Goal: Task Accomplishment & Management: Use online tool/utility

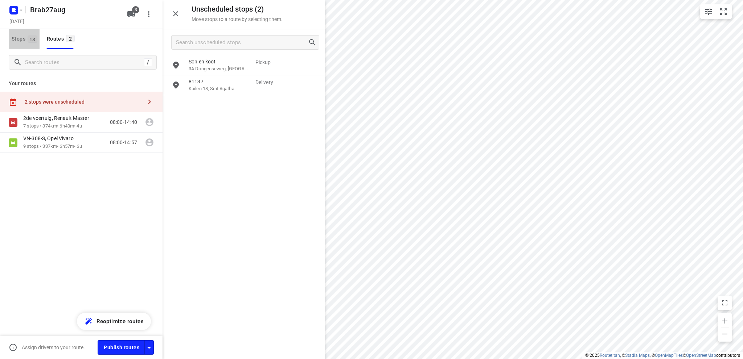
click at [12, 38] on span "Stops 18" at bounding box center [26, 38] width 28 height 9
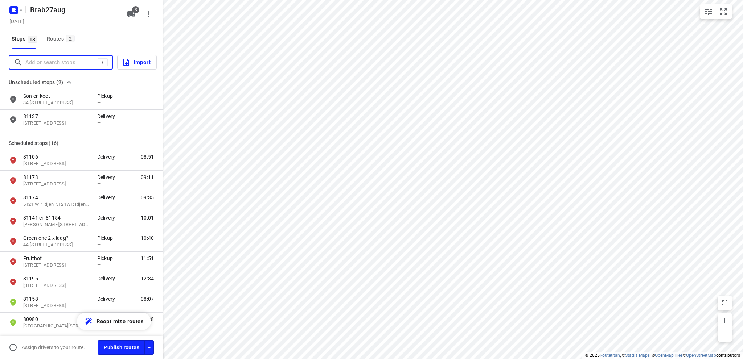
click at [28, 60] on input "Add or search stops" at bounding box center [61, 62] width 72 height 11
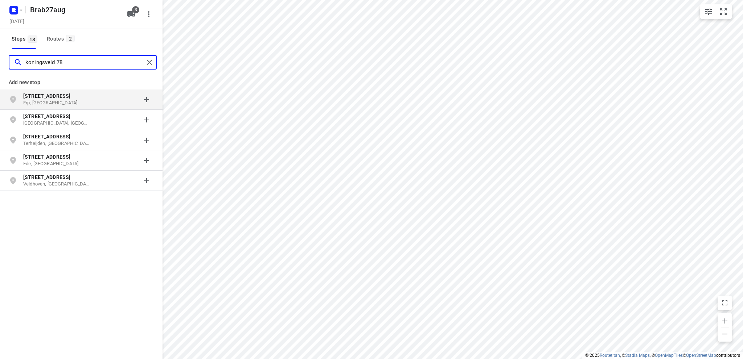
type input "koningsveld 78"
click at [56, 100] on p "Erp, Nederland" at bounding box center [56, 103] width 67 height 7
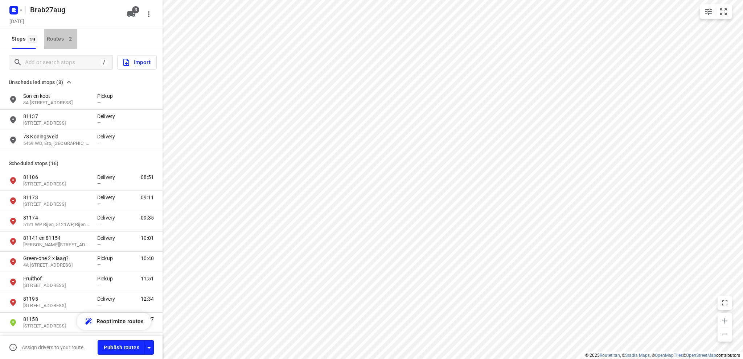
click at [51, 37] on div "Routes 2" at bounding box center [62, 38] width 30 height 9
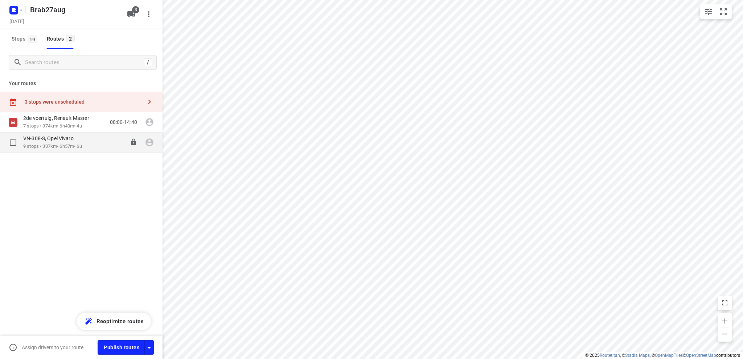
click at [57, 143] on div "VN-308-S, Opel Vivaro" at bounding box center [52, 139] width 59 height 8
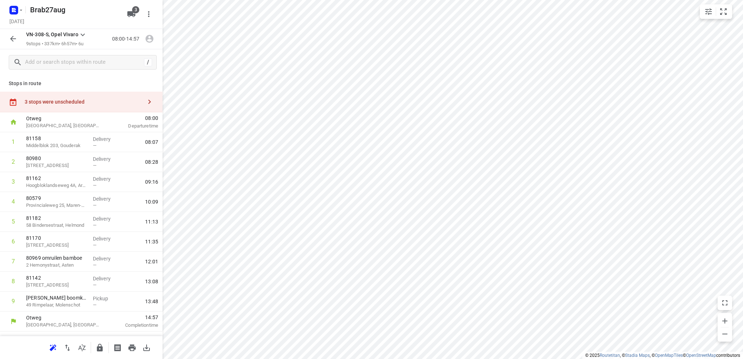
click at [56, 101] on div "3 stops were unscheduled" at bounding box center [83, 102] width 117 height 6
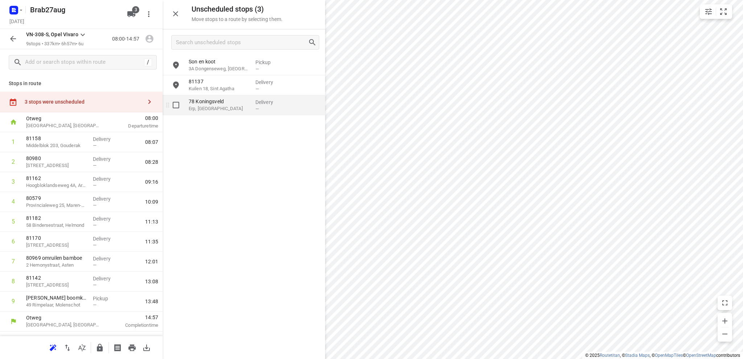
click at [200, 104] on p "78 Koningsveld" at bounding box center [219, 101] width 61 height 7
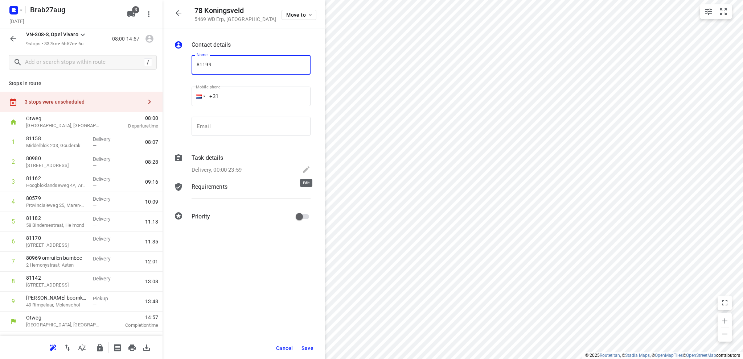
type input "81199"
click at [306, 169] on icon at bounding box center [306, 169] width 7 height 7
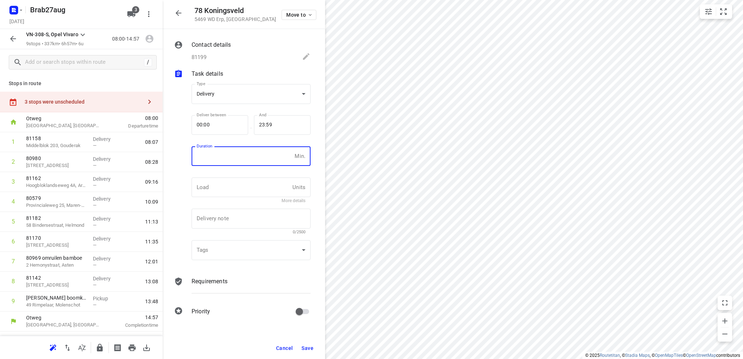
click at [240, 158] on input "number" at bounding box center [241, 157] width 100 height 20
type input "10"
click at [304, 346] on span "Save" at bounding box center [307, 349] width 12 height 6
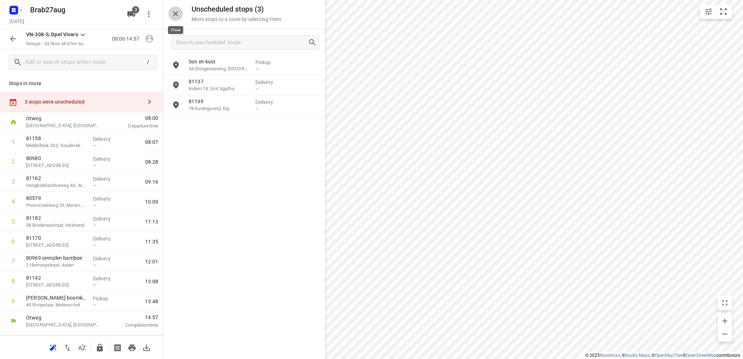
click at [176, 11] on icon "button" at bounding box center [175, 13] width 9 height 9
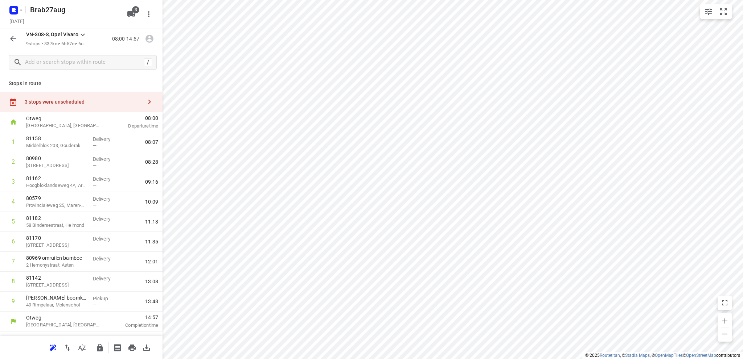
click at [78, 102] on div "3 stops were unscheduled" at bounding box center [83, 102] width 117 height 6
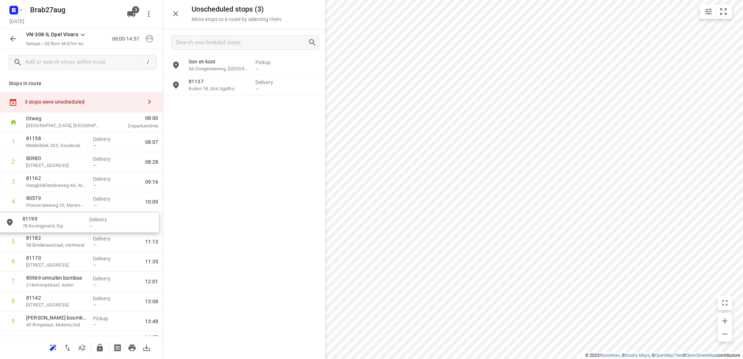
drag, startPoint x: 224, startPoint y: 110, endPoint x: 54, endPoint y: 228, distance: 207.0
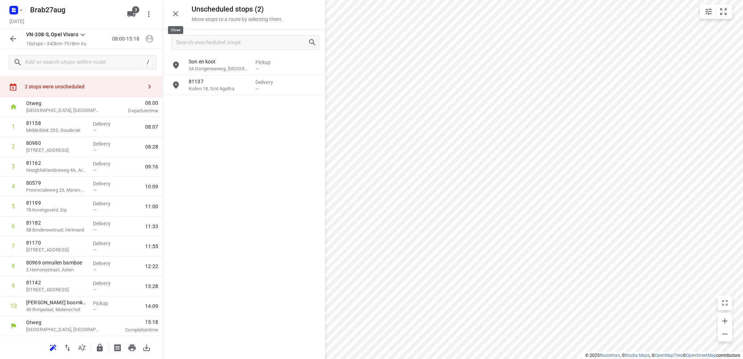
click at [177, 12] on icon "button" at bounding box center [175, 13] width 9 height 9
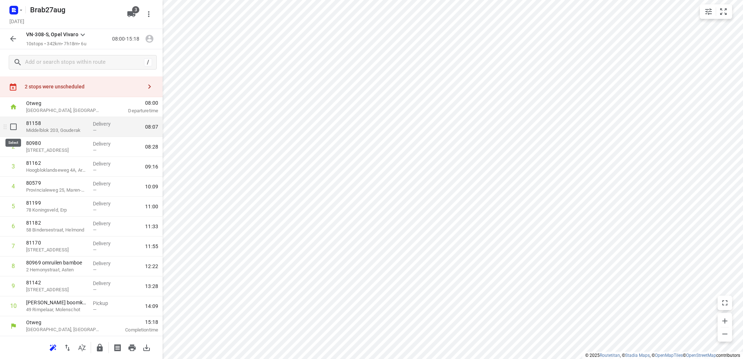
click at [12, 126] on input "checkbox" at bounding box center [13, 127] width 15 height 15
checkbox input "true"
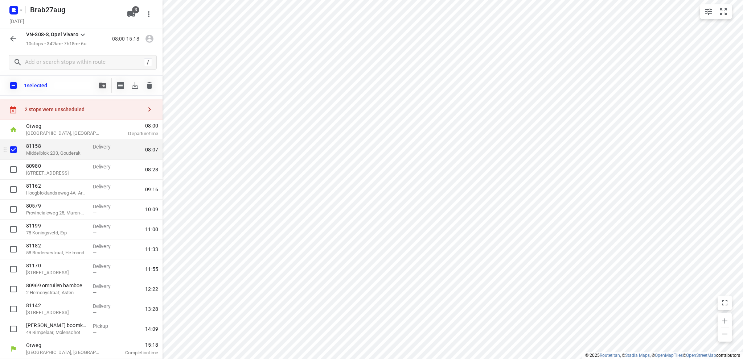
scroll to position [12, 0]
click at [13, 169] on input "checkbox" at bounding box center [13, 170] width 15 height 15
checkbox input "true"
click at [103, 86] on icon "button" at bounding box center [102, 86] width 7 height 6
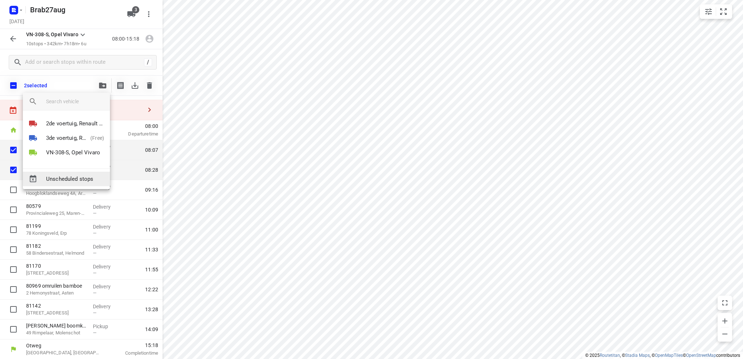
click at [77, 177] on span "Unscheduled stops" at bounding box center [75, 179] width 58 height 8
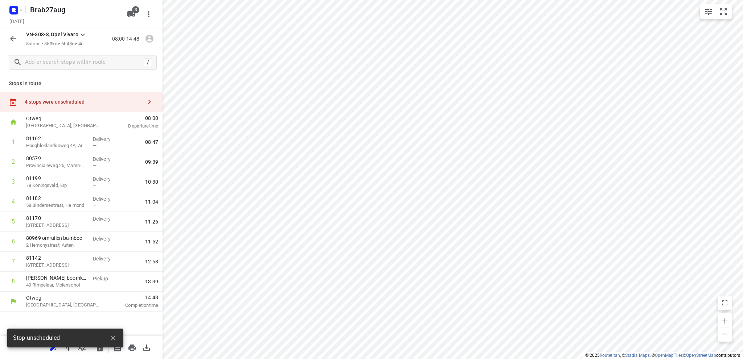
scroll to position [0, 0]
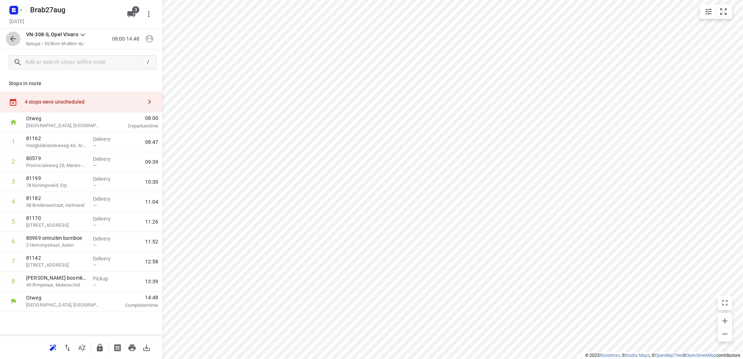
click at [12, 39] on icon "button" at bounding box center [13, 38] width 9 height 9
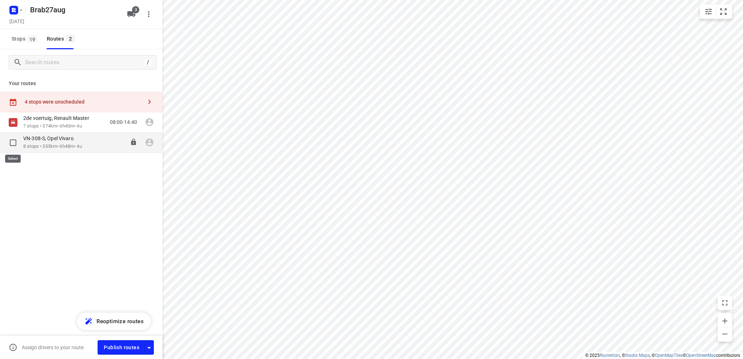
click at [14, 143] on input "checkbox" at bounding box center [13, 143] width 15 height 15
checkbox input "true"
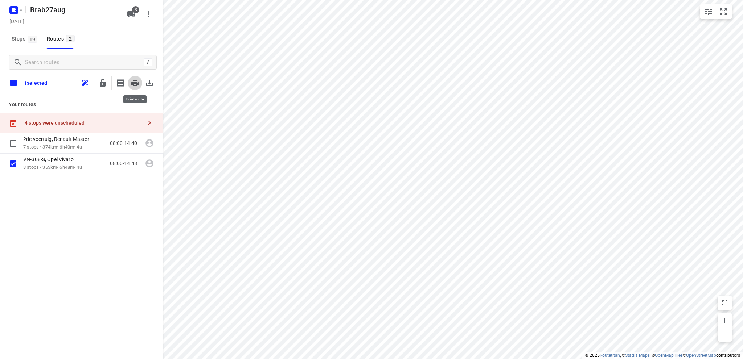
click at [133, 83] on icon "button" at bounding box center [134, 83] width 7 height 7
click at [11, 163] on input "checkbox" at bounding box center [13, 164] width 15 height 15
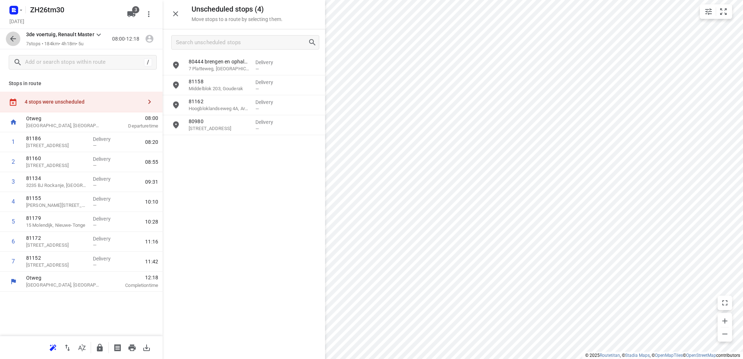
click at [9, 36] on icon "button" at bounding box center [13, 38] width 9 height 9
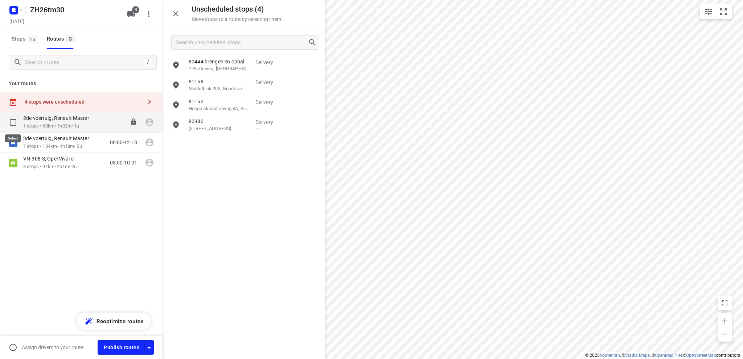
click at [14, 121] on input "checkbox" at bounding box center [13, 122] width 15 height 15
checkbox input "true"
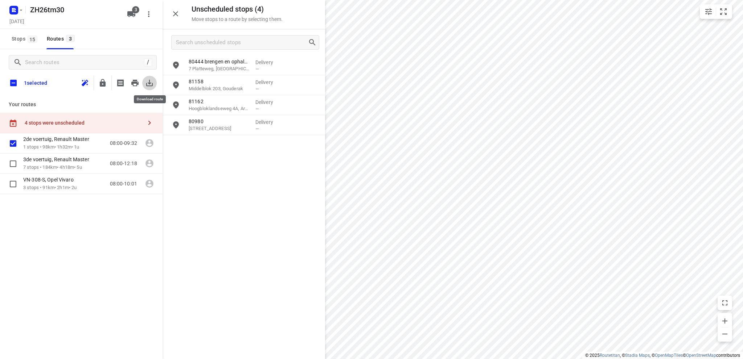
click at [149, 81] on icon "button" at bounding box center [149, 83] width 7 height 7
click at [13, 143] on input "checkbox" at bounding box center [13, 143] width 15 height 15
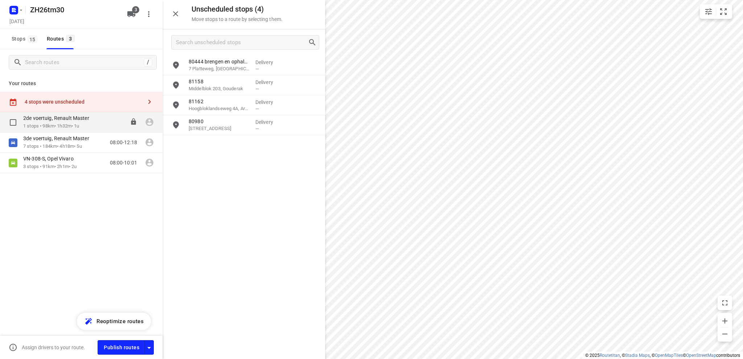
click at [41, 123] on p "1 stops • 98km • 1h32m • 1u" at bounding box center [59, 126] width 73 height 7
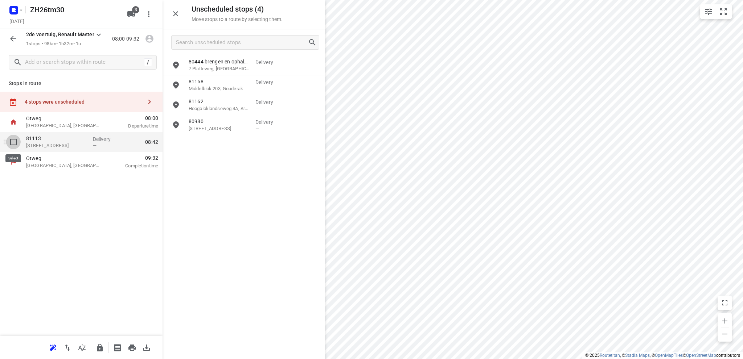
click at [13, 140] on input "checkbox" at bounding box center [13, 142] width 15 height 15
checkbox input "true"
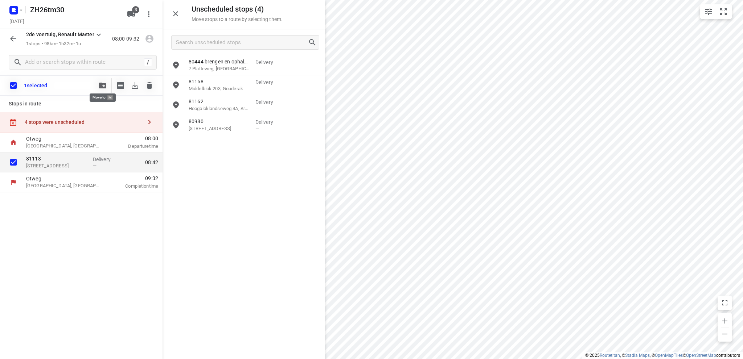
click at [102, 86] on icon "button" at bounding box center [102, 86] width 7 height 6
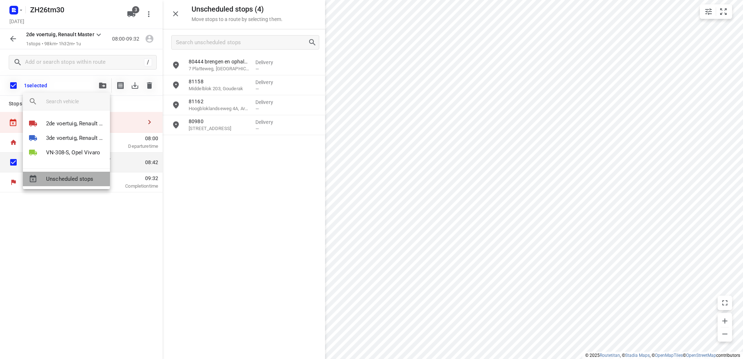
click at [77, 178] on span "Unscheduled stops" at bounding box center [75, 179] width 58 height 8
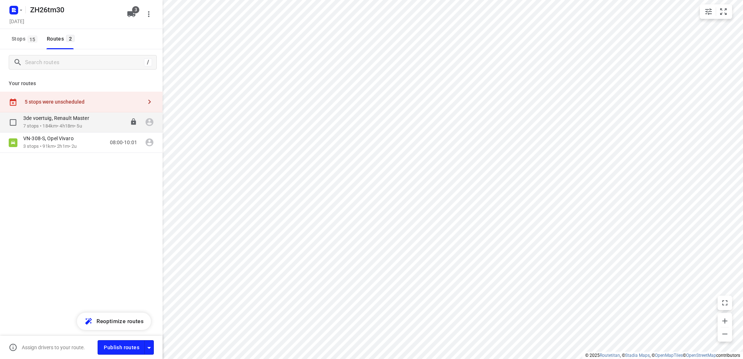
click at [58, 125] on p "7 stops • 184km • 4h18m • 5u" at bounding box center [59, 126] width 73 height 7
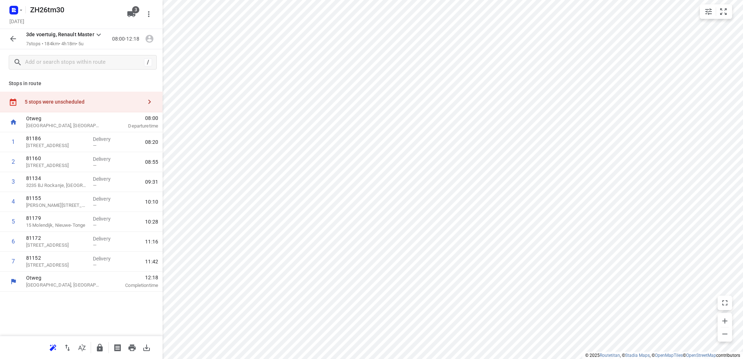
click at [14, 38] on icon "button" at bounding box center [13, 38] width 9 height 9
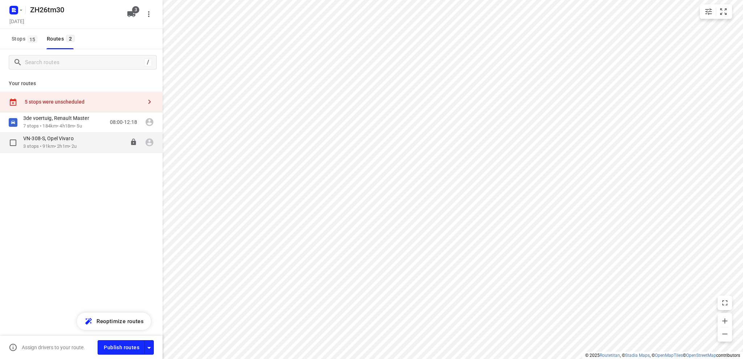
click at [46, 145] on p "3 stops • 91km • 2h1m • 2u" at bounding box center [52, 146] width 58 height 7
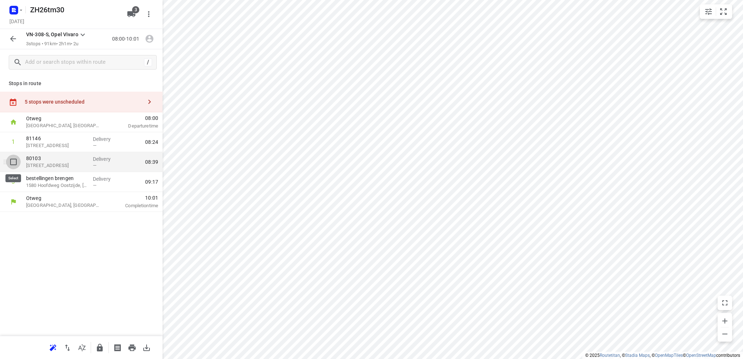
click at [14, 163] on input "checkbox" at bounding box center [13, 162] width 15 height 15
checkbox input "true"
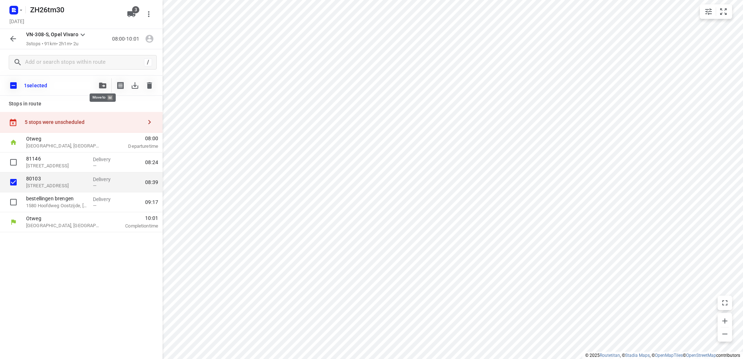
click at [102, 84] on icon "button" at bounding box center [102, 86] width 7 height 6
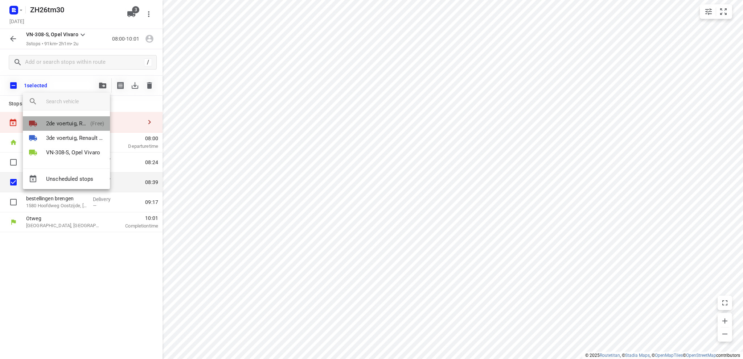
click at [77, 122] on p "2de voertuig, Renault Master" at bounding box center [66, 124] width 41 height 8
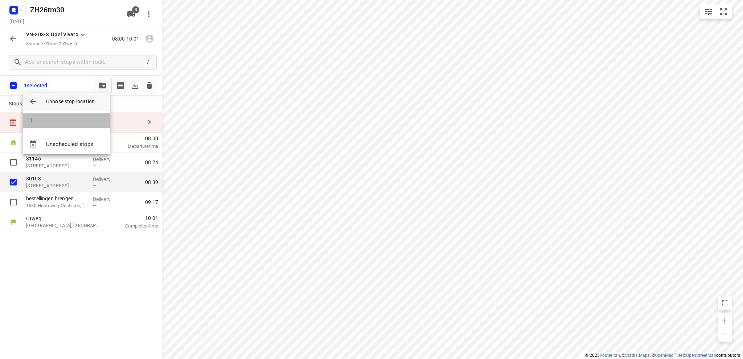
click at [77, 122] on li "1" at bounding box center [66, 121] width 87 height 15
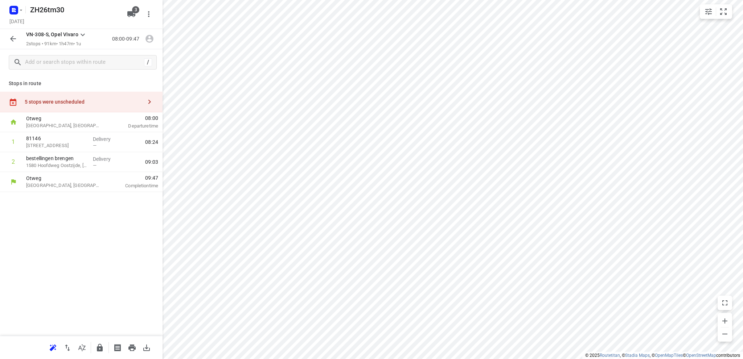
click at [12, 37] on icon "button" at bounding box center [13, 38] width 9 height 9
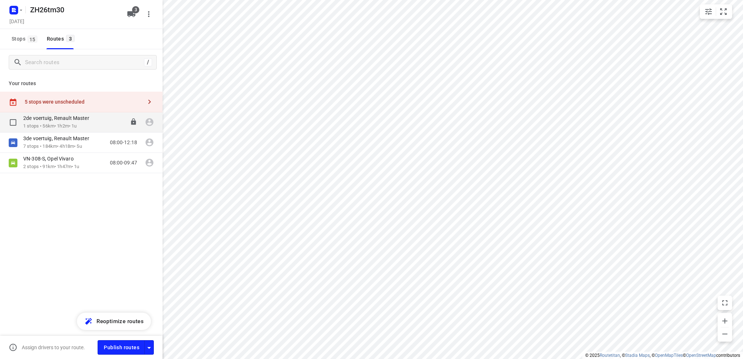
click at [45, 125] on p "1 stops • 56km • 1h2m • 1u" at bounding box center [59, 126] width 73 height 7
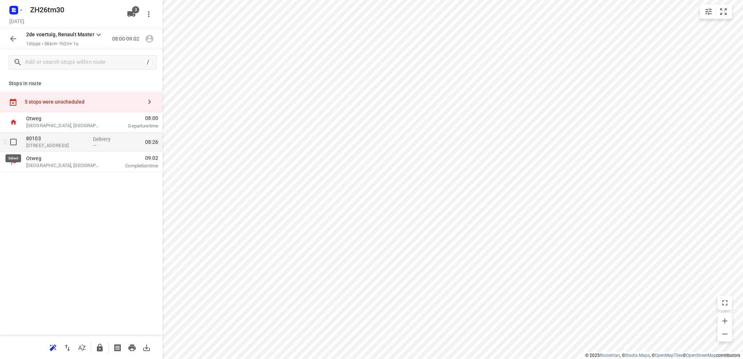
click at [14, 141] on input "checkbox" at bounding box center [13, 142] width 15 height 15
checkbox input "true"
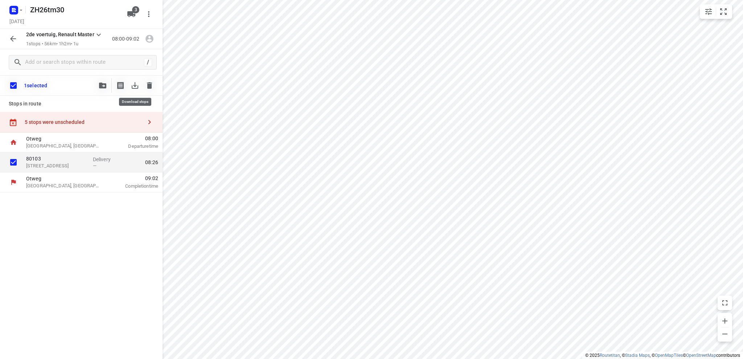
click at [136, 84] on icon "button" at bounding box center [135, 85] width 9 height 9
click at [15, 161] on input "checkbox" at bounding box center [13, 162] width 15 height 15
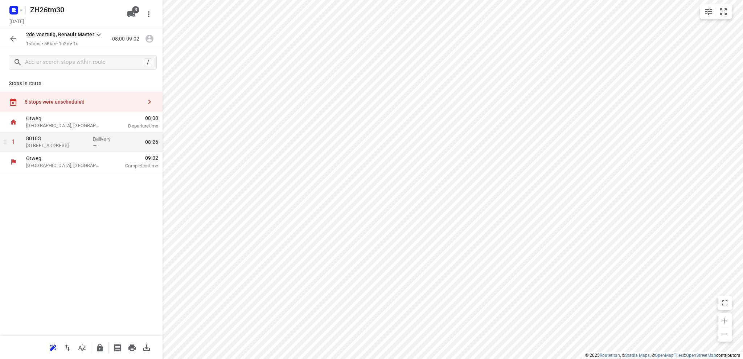
click at [11, 35] on icon "button" at bounding box center [13, 38] width 9 height 9
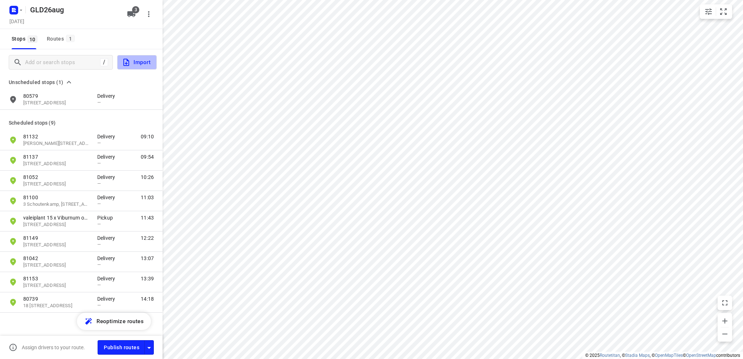
click at [133, 61] on span "Import" at bounding box center [136, 62] width 29 height 9
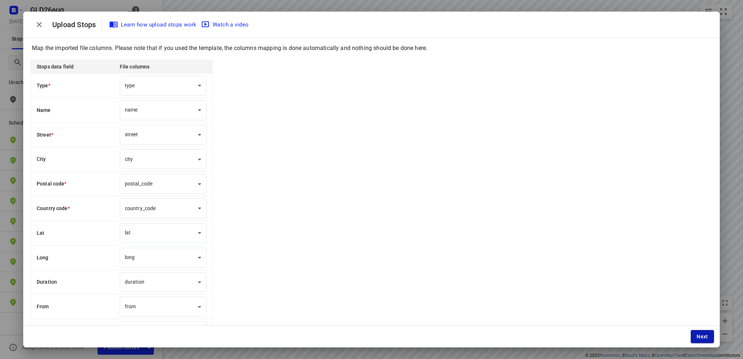
click at [696, 334] on span "Next" at bounding box center [702, 337] width 12 height 6
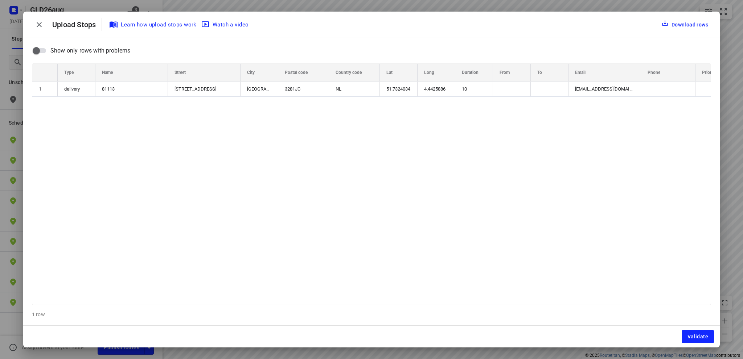
click at [696, 334] on span "Validate" at bounding box center [697, 337] width 21 height 6
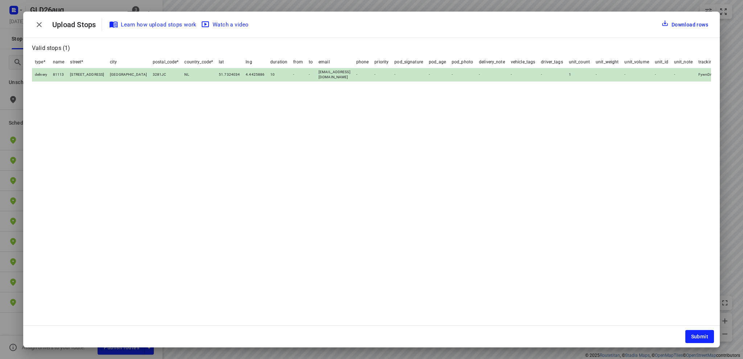
click at [696, 334] on span "Submit" at bounding box center [699, 337] width 17 height 6
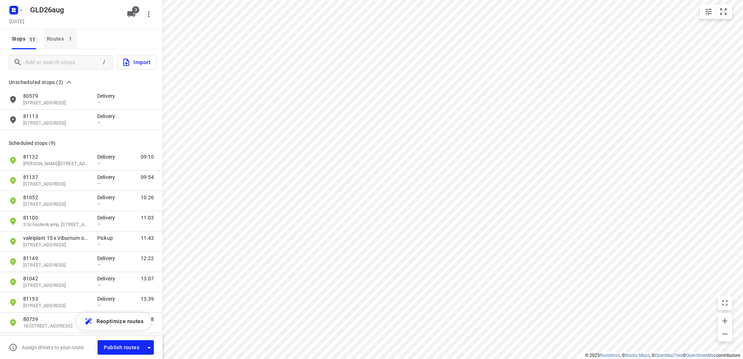
click at [55, 37] on div "Routes 1" at bounding box center [62, 38] width 30 height 9
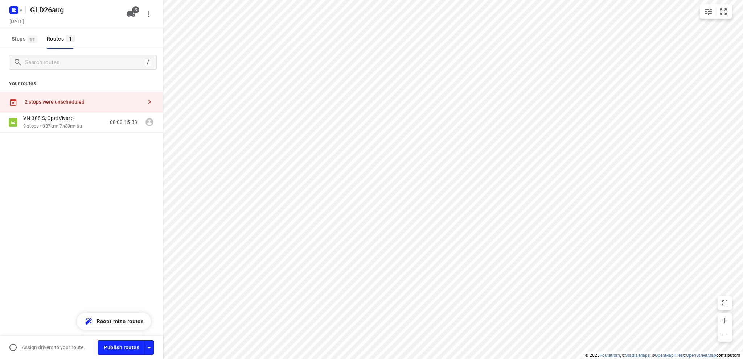
click at [63, 100] on div "2 stops were unscheduled" at bounding box center [83, 102] width 117 height 6
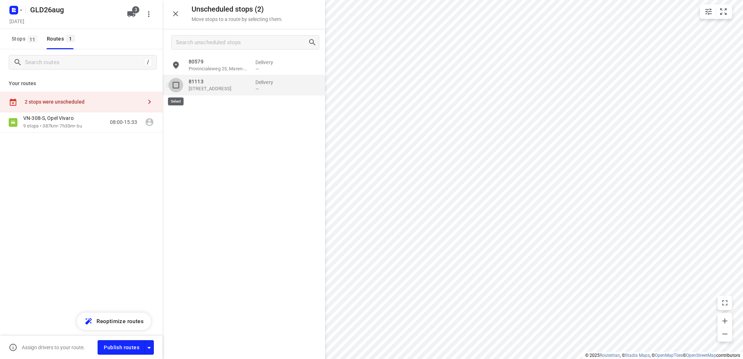
click at [175, 83] on input "grid" at bounding box center [176, 85] width 15 height 15
checkbox input "true"
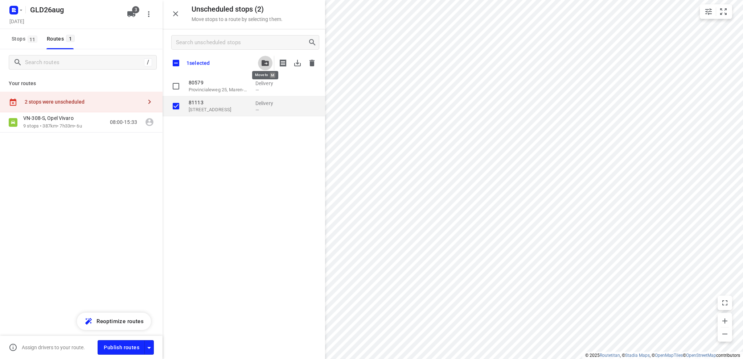
click at [267, 62] on icon "button" at bounding box center [264, 63] width 7 height 6
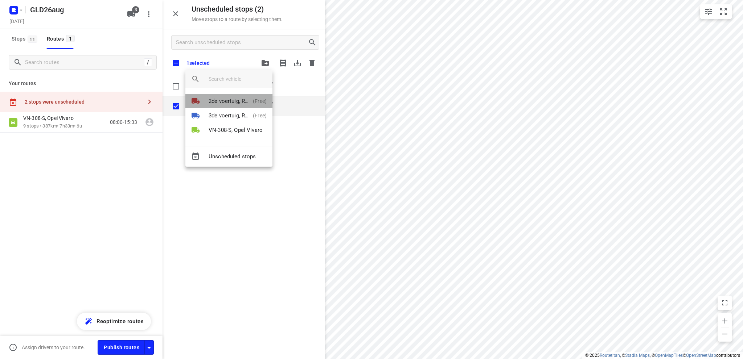
click at [232, 99] on p "2de voertuig, Renault Master" at bounding box center [229, 101] width 41 height 8
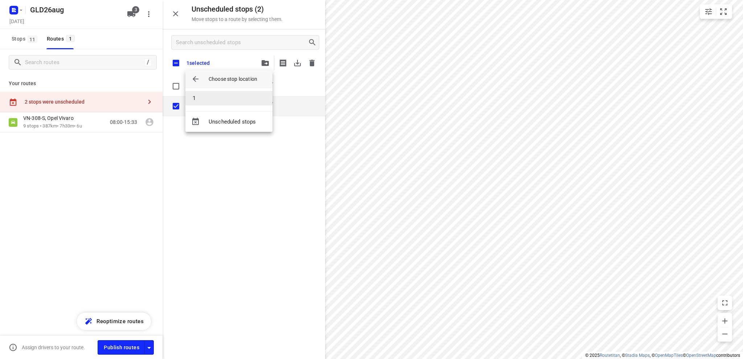
click at [226, 98] on li "1" at bounding box center [228, 98] width 87 height 15
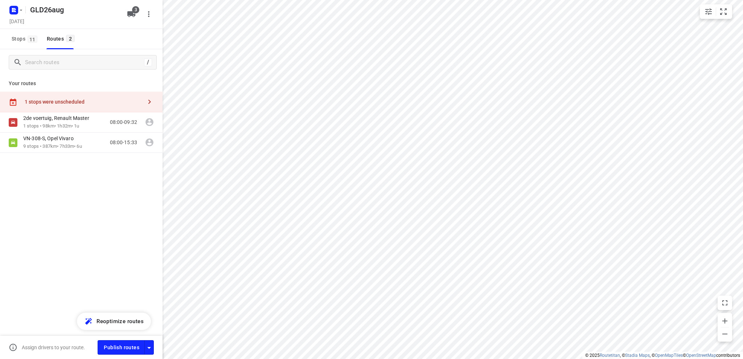
click at [59, 99] on div "1 stops were unscheduled" at bounding box center [83, 102] width 117 height 6
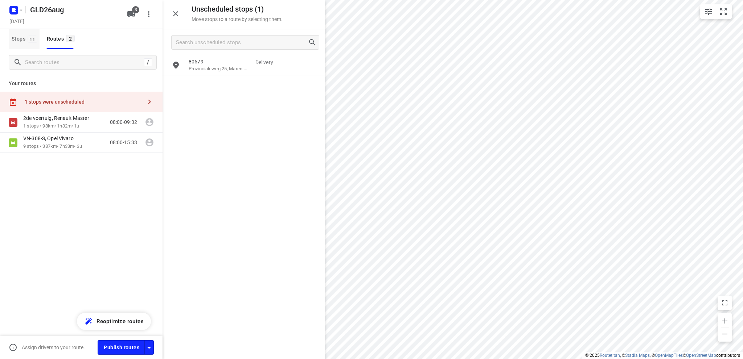
click at [23, 37] on span "Stops 11" at bounding box center [26, 38] width 28 height 9
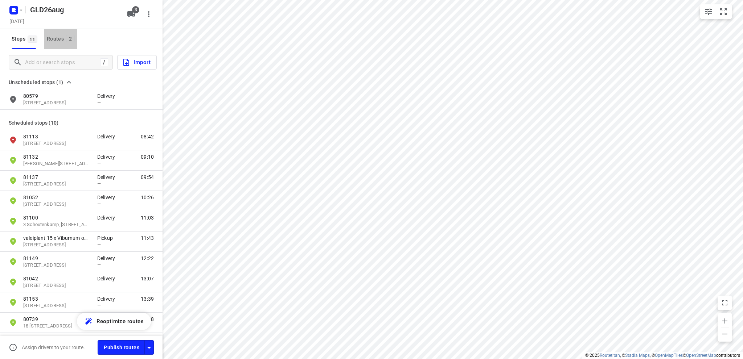
click at [56, 37] on div "Routes 2" at bounding box center [62, 38] width 30 height 9
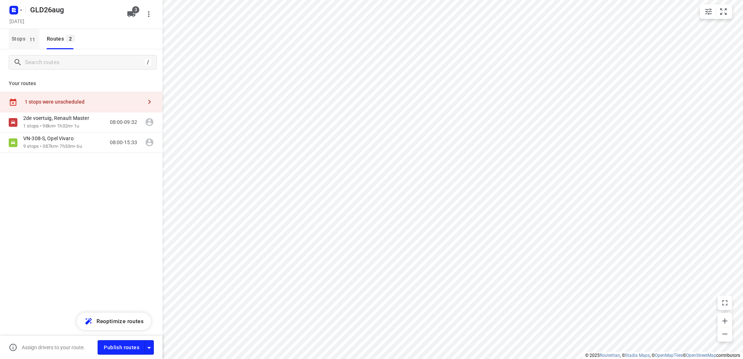
click at [16, 37] on span "Stops 11" at bounding box center [26, 38] width 28 height 9
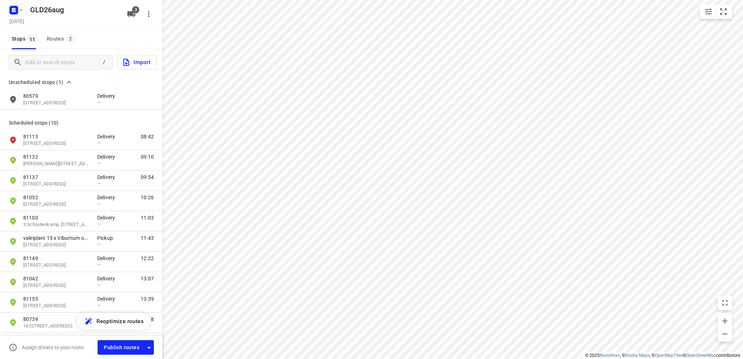
click at [139, 61] on span "Import" at bounding box center [136, 62] width 29 height 9
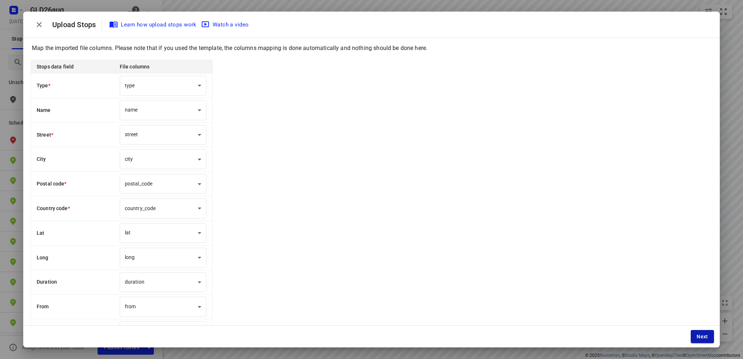
click at [701, 335] on span "Next" at bounding box center [702, 337] width 12 height 6
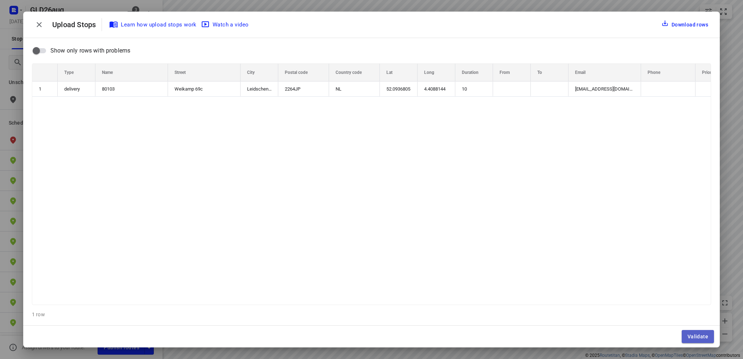
click at [701, 335] on span "Validate" at bounding box center [697, 337] width 21 height 6
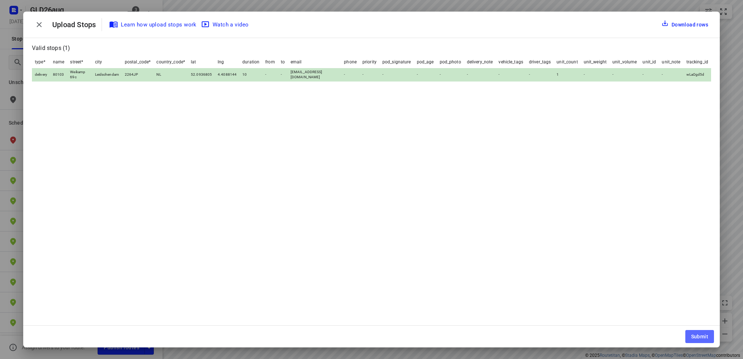
click at [701, 335] on span "Submit" at bounding box center [699, 337] width 17 height 6
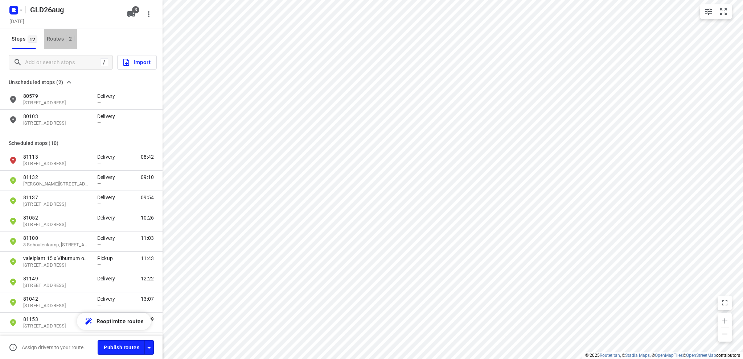
click at [58, 38] on div "Routes 2" at bounding box center [62, 38] width 30 height 9
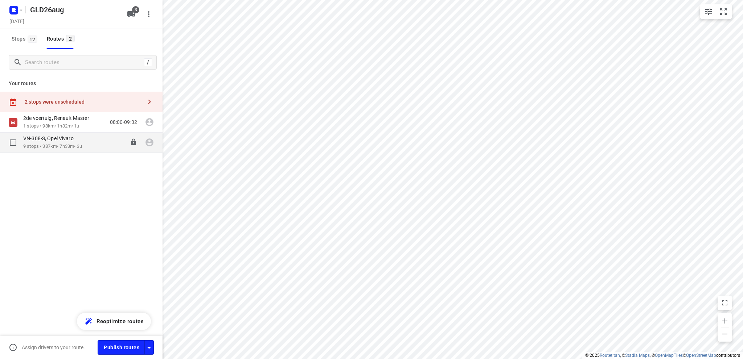
click at [49, 141] on p "VN-308-S, Opel Vivaro" at bounding box center [50, 138] width 55 height 7
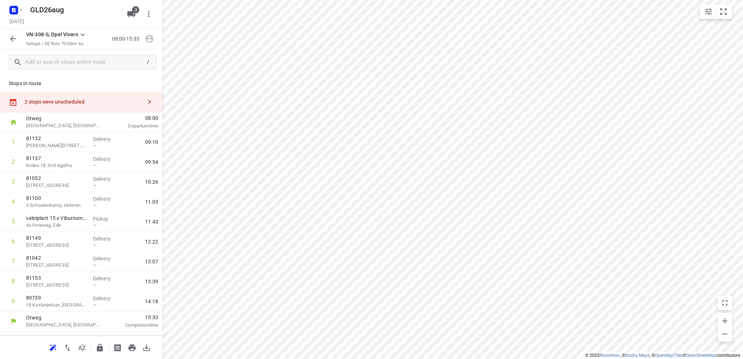
click at [48, 101] on div "2 stops were unscheduled" at bounding box center [83, 102] width 117 height 6
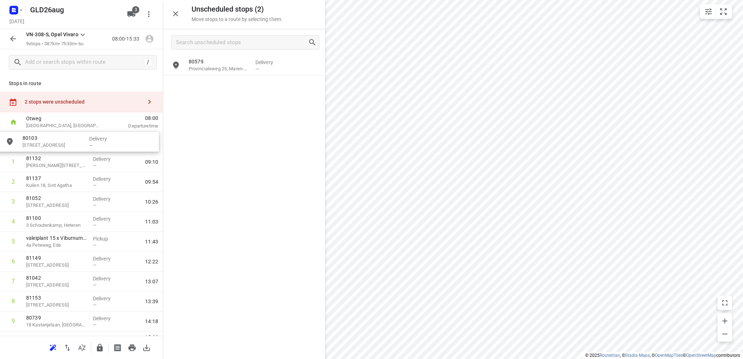
drag, startPoint x: 225, startPoint y: 89, endPoint x: 54, endPoint y: 147, distance: 180.4
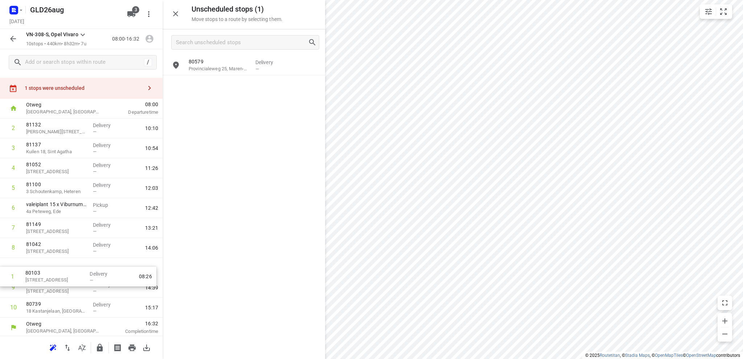
scroll to position [15, 0]
drag, startPoint x: 69, startPoint y: 125, endPoint x: 73, endPoint y: 310, distance: 184.6
click at [73, 310] on div "1 80103 Weikamp 69c, Leidschendam Delivery — 08:26 2 81132 Van Mekerenstraat 4,…" at bounding box center [81, 216] width 162 height 199
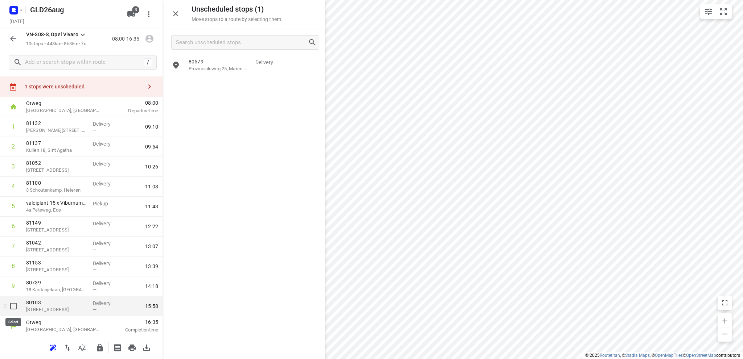
click at [14, 306] on input "checkbox" at bounding box center [13, 306] width 15 height 15
checkbox input "true"
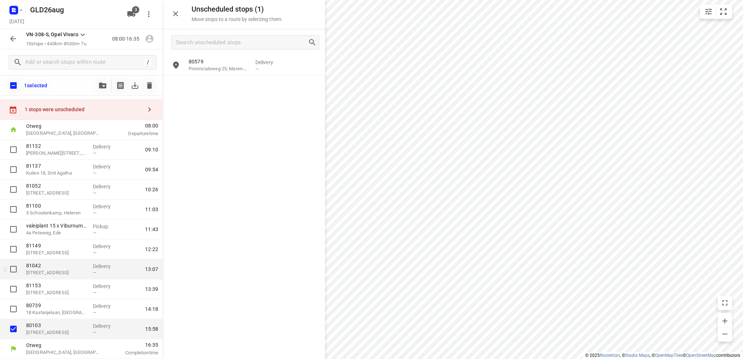
scroll to position [12, 0]
click at [101, 85] on icon "button" at bounding box center [102, 86] width 7 height 6
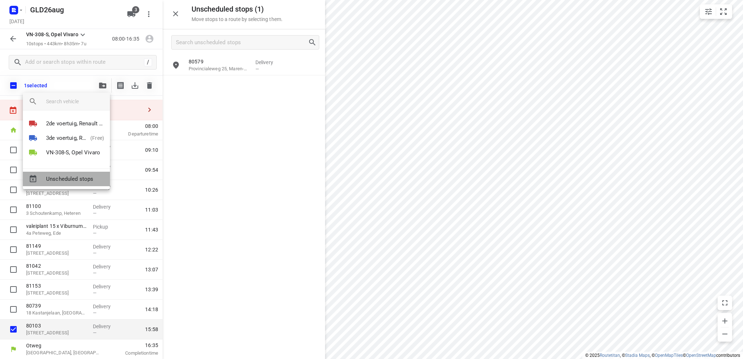
click at [63, 179] on span "Unscheduled stops" at bounding box center [75, 179] width 58 height 8
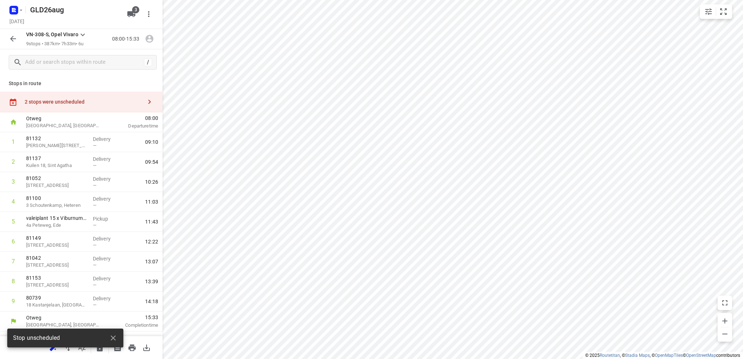
scroll to position [0, 0]
click at [15, 38] on icon "button" at bounding box center [13, 38] width 9 height 9
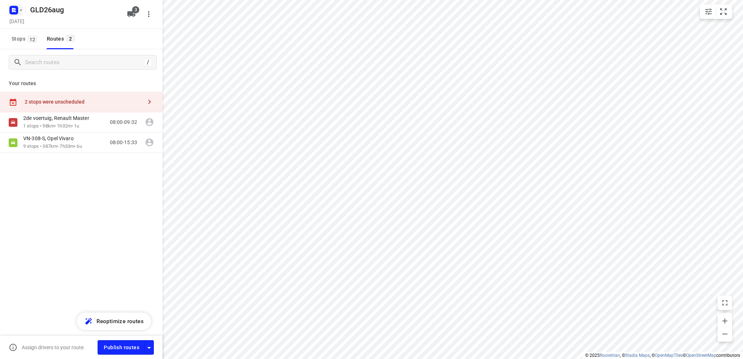
click at [15, 9] on icon "button" at bounding box center [15, 9] width 2 height 2
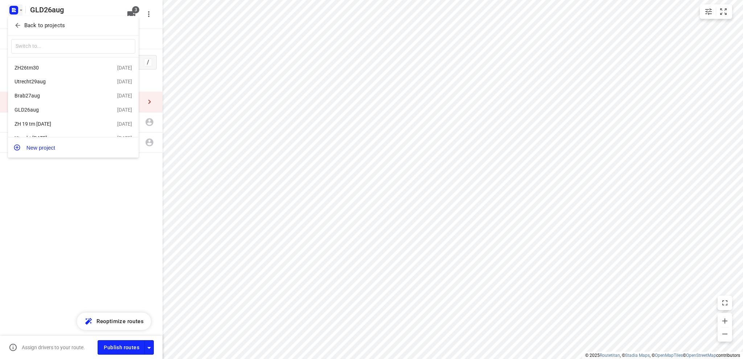
scroll to position [12, 0]
click at [54, 113] on div "ZH 19 tm 23 aug" at bounding box center [56, 113] width 83 height 6
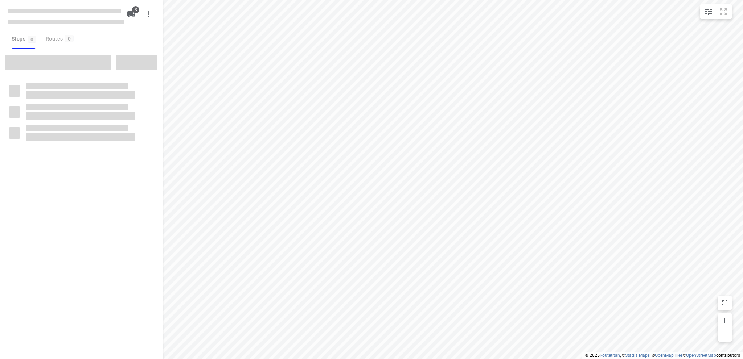
type input "distance"
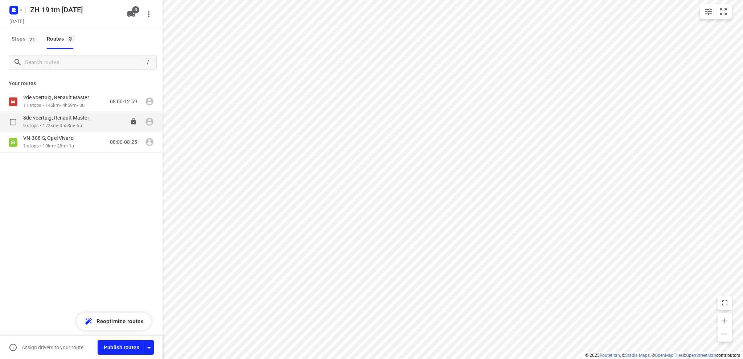
click at [51, 118] on p "3de voertuig, Renault Master" at bounding box center [58, 118] width 70 height 7
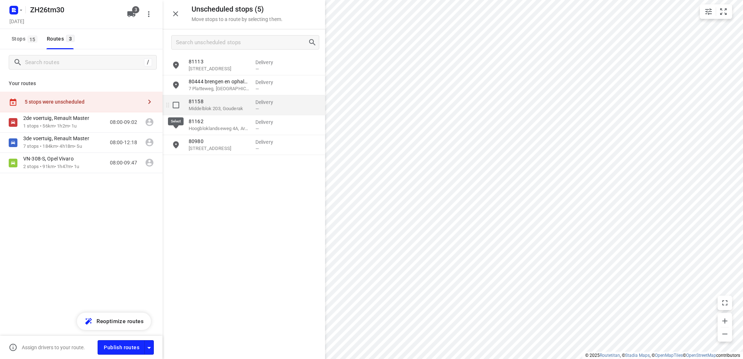
click at [176, 103] on input "grid" at bounding box center [176, 105] width 15 height 15
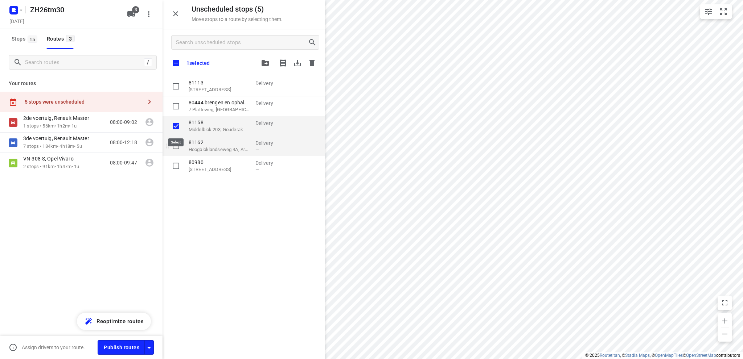
checkbox input "true"
click at [175, 165] on input "grid" at bounding box center [176, 166] width 15 height 15
checkbox input "true"
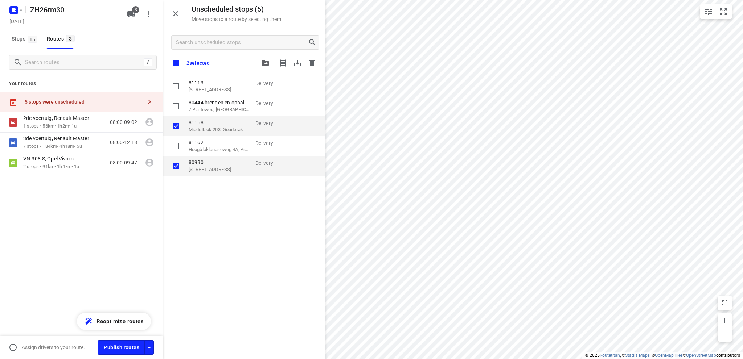
checkbox input "true"
click at [295, 63] on icon "button" at bounding box center [297, 63] width 9 height 9
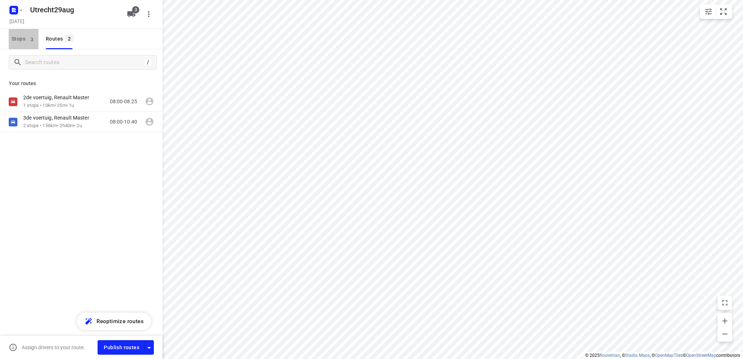
click at [21, 37] on span "Stops 3" at bounding box center [25, 38] width 27 height 9
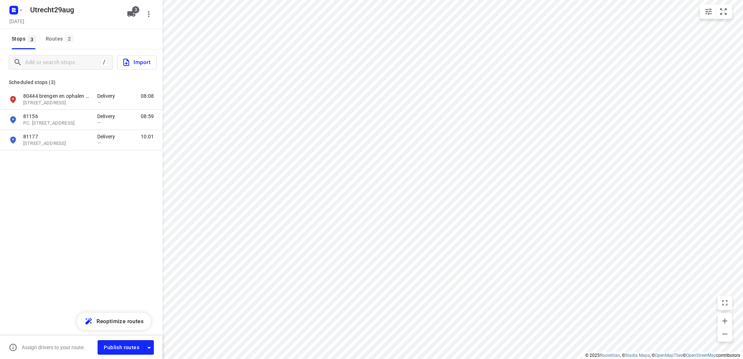
click at [138, 63] on span "Import" at bounding box center [136, 62] width 29 height 9
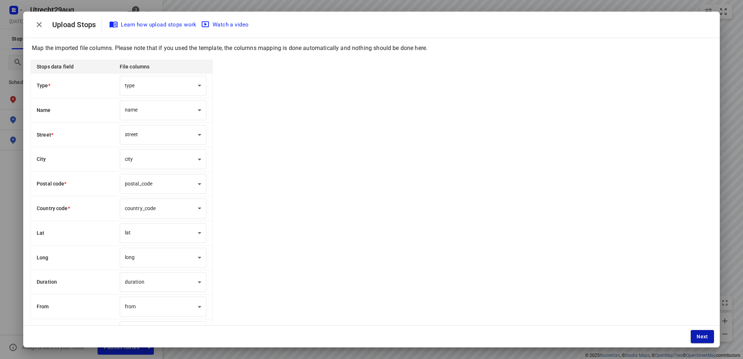
click at [700, 335] on span "Next" at bounding box center [702, 337] width 12 height 6
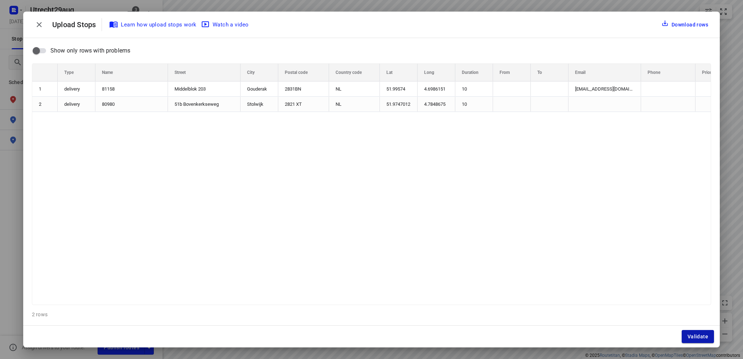
click at [699, 335] on span "Validate" at bounding box center [697, 337] width 21 height 6
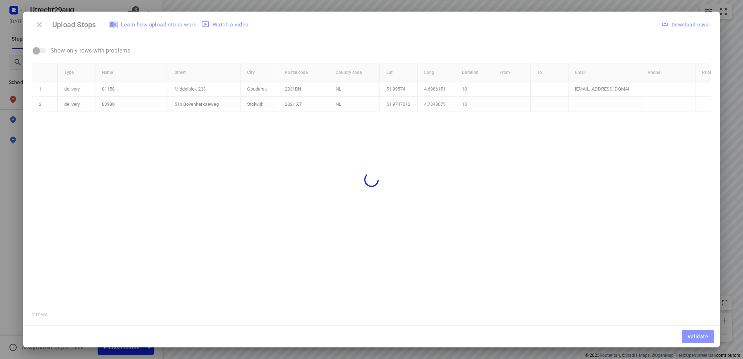
click at [698, 335] on div at bounding box center [371, 180] width 696 height 336
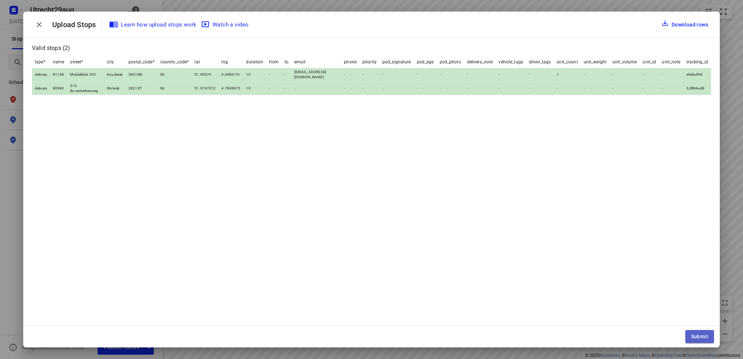
click at [697, 334] on span "Submit" at bounding box center [699, 337] width 17 height 6
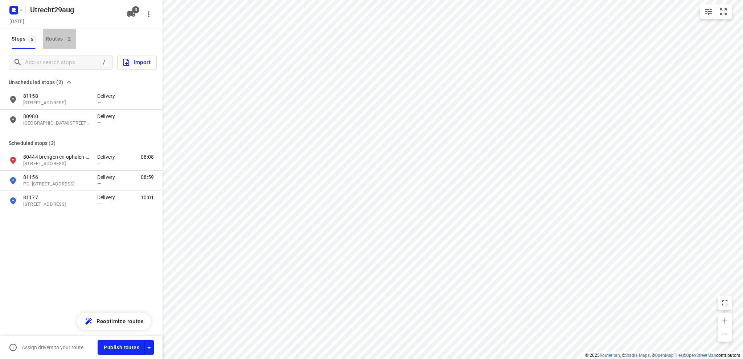
click at [50, 37] on div "Routes 2" at bounding box center [61, 38] width 30 height 9
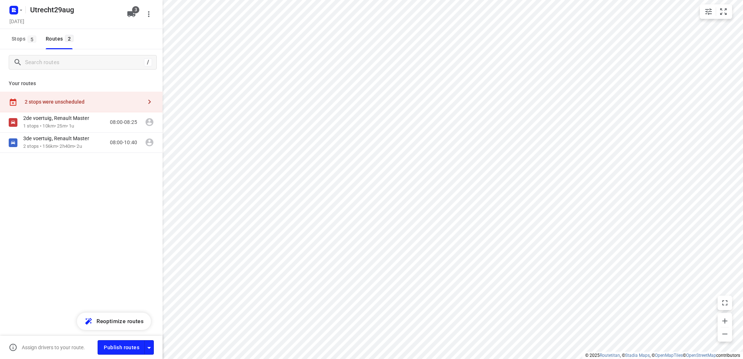
click at [58, 100] on div "2 stops were unscheduled" at bounding box center [83, 102] width 117 height 6
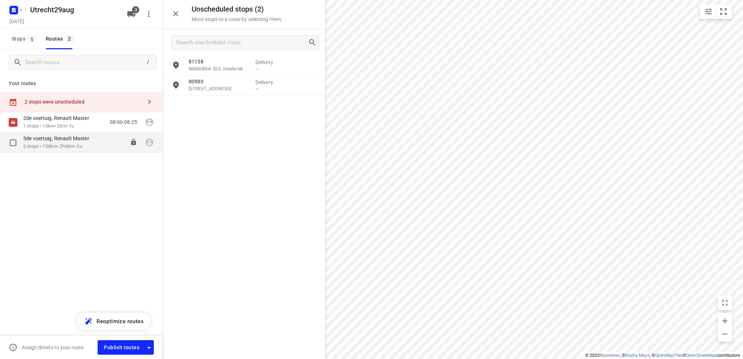
click at [76, 140] on p "3de voertuig, Renault Master" at bounding box center [58, 138] width 70 height 7
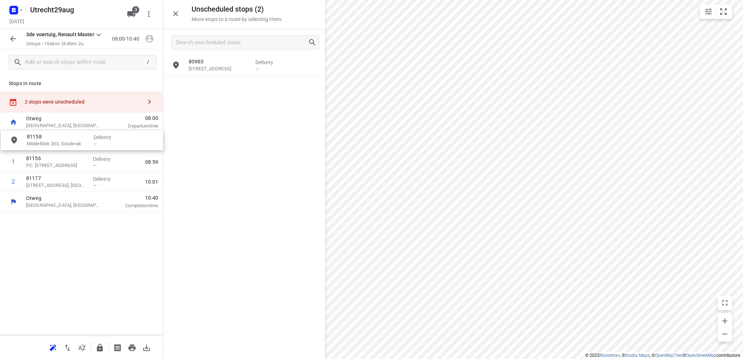
drag, startPoint x: 212, startPoint y: 66, endPoint x: 50, endPoint y: 142, distance: 178.8
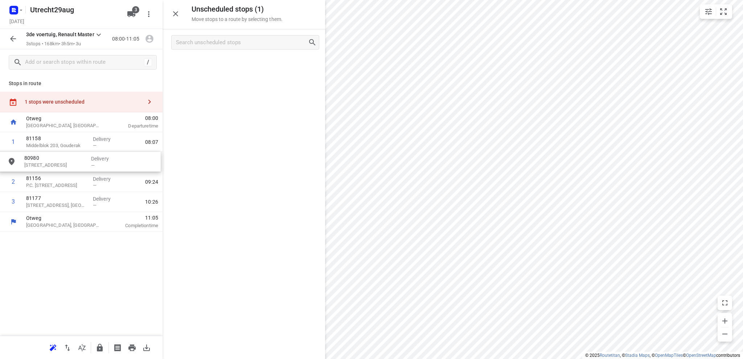
drag, startPoint x: 220, startPoint y: 71, endPoint x: 54, endPoint y: 167, distance: 192.2
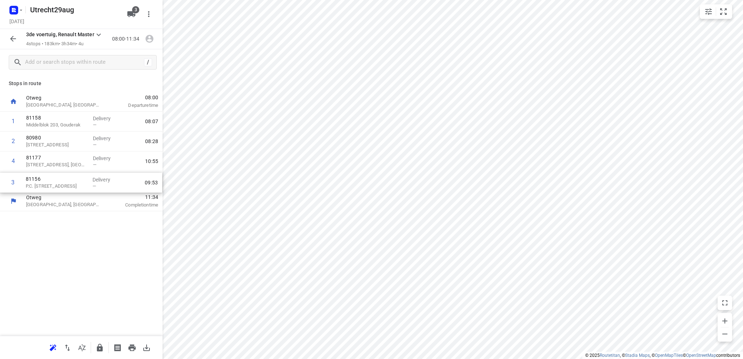
drag, startPoint x: 61, startPoint y: 164, endPoint x: 61, endPoint y: 187, distance: 23.2
click at [61, 187] on div "1 81158 [STREET_ADDRESS] Delivery — 08:07 2 80980 51b [STREET_ADDRESS][GEOGRAPH…" at bounding box center [81, 152] width 162 height 80
